Goal: Task Accomplishment & Management: Manage account settings

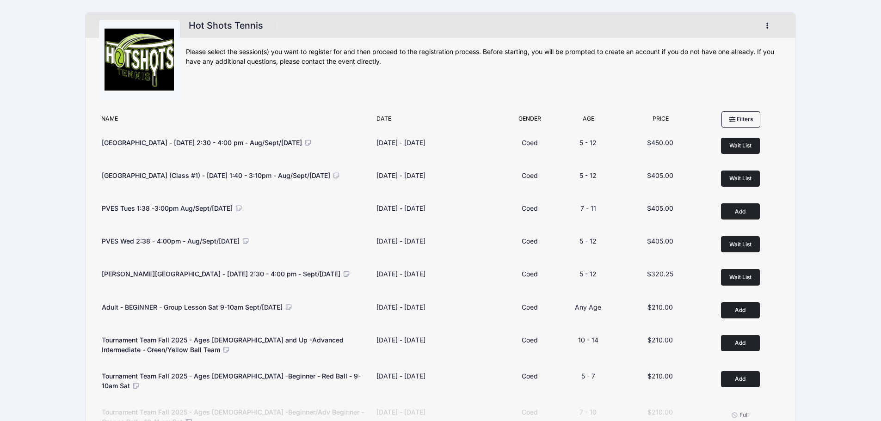
click at [768, 26] on button "button" at bounding box center [769, 26] width 25 height 16
click at [704, 54] on link "My Account" at bounding box center [724, 49] width 107 height 18
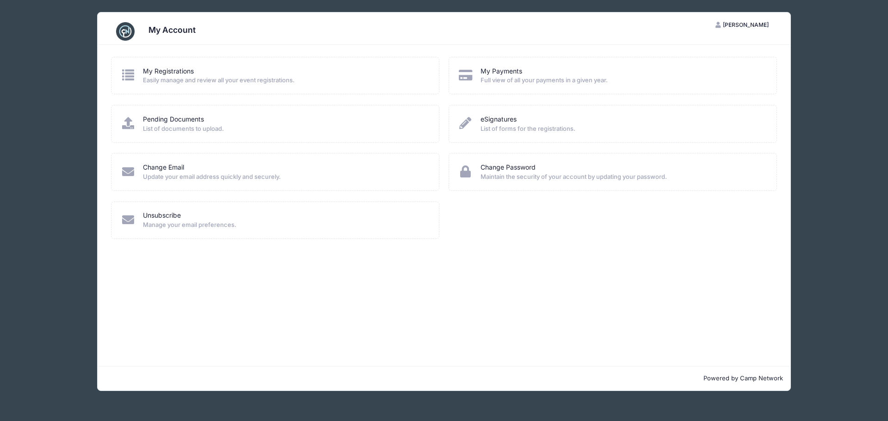
click at [213, 69] on div "My Registrations" at bounding box center [285, 72] width 284 height 10
click at [182, 73] on link "My Registrations" at bounding box center [168, 72] width 51 height 10
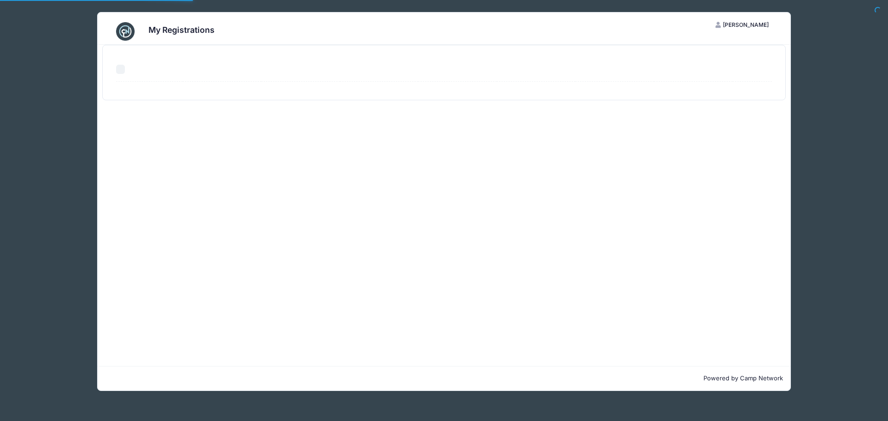
select select "50"
